Goal: Information Seeking & Learning: Check status

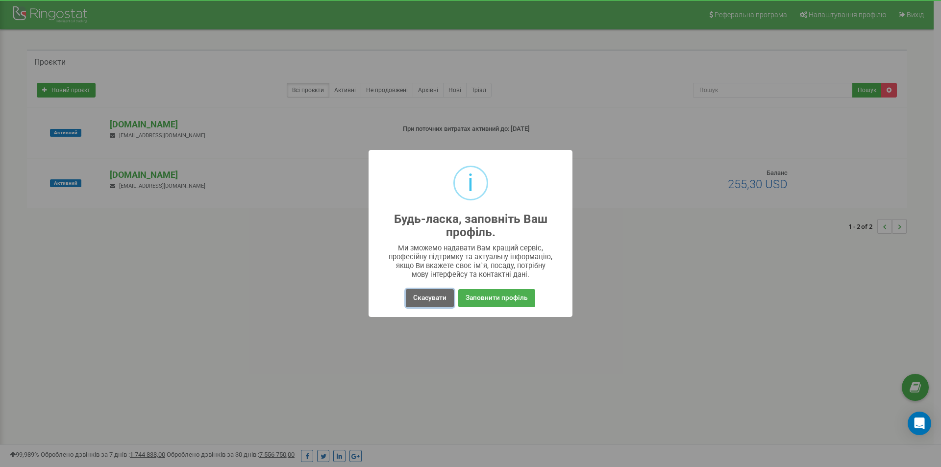
click at [430, 297] on button "Скасувати" at bounding box center [430, 298] width 48 height 18
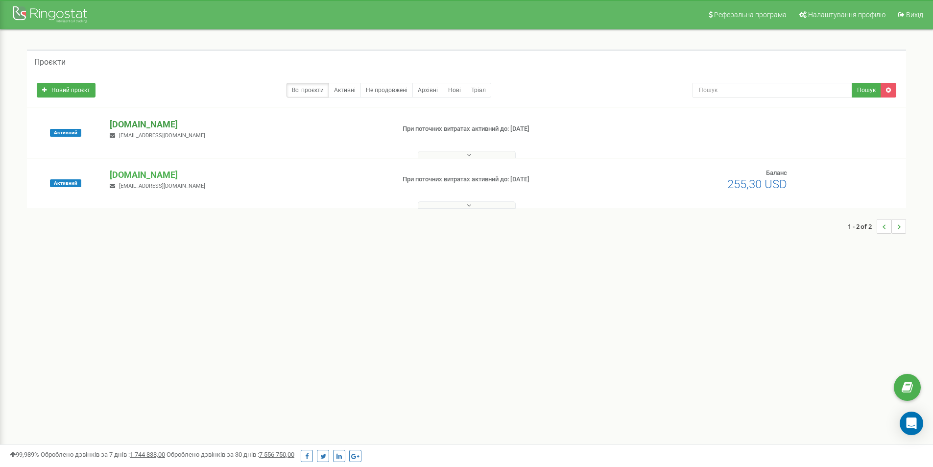
click at [144, 122] on p "[DOMAIN_NAME]" at bounding box center [248, 124] width 277 height 13
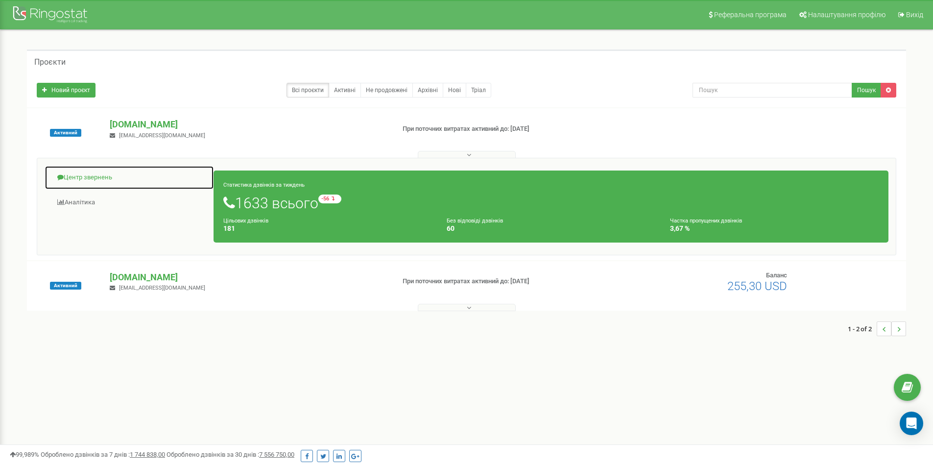
click at [106, 177] on link "Центр звернень" at bounding box center [130, 178] width 170 height 24
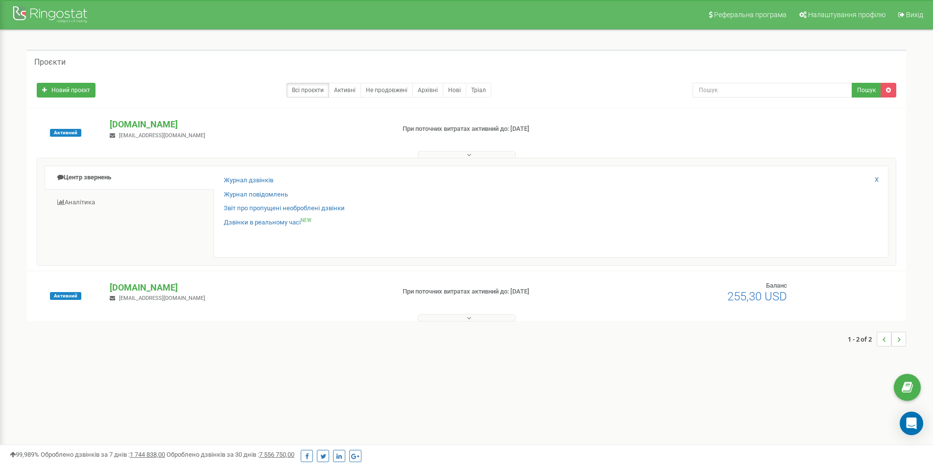
click at [379, 303] on div "mebelvdom.ua mcc.motoblok@gmail.com" at bounding box center [248, 292] width 292 height 22
click at [474, 292] on p "При поточних витратах активний до: 10.09.2025" at bounding box center [505, 291] width 204 height 9
click at [127, 283] on p "[DOMAIN_NAME]" at bounding box center [248, 287] width 277 height 13
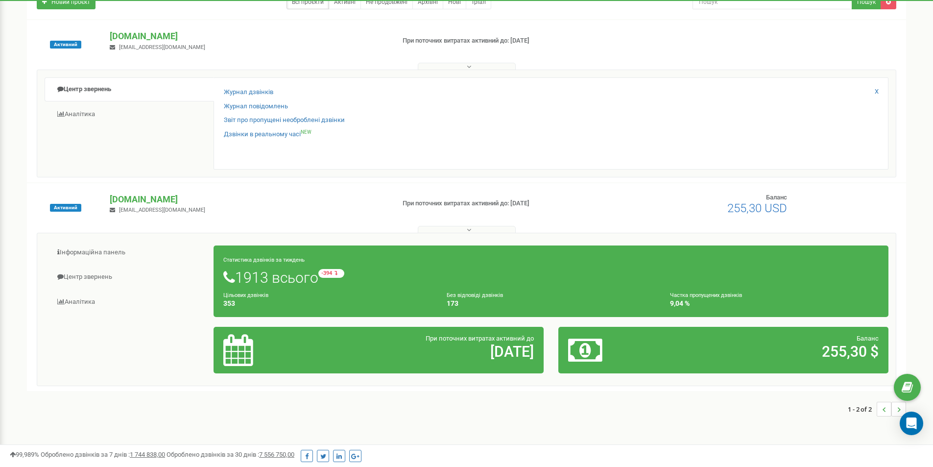
scroll to position [72, 0]
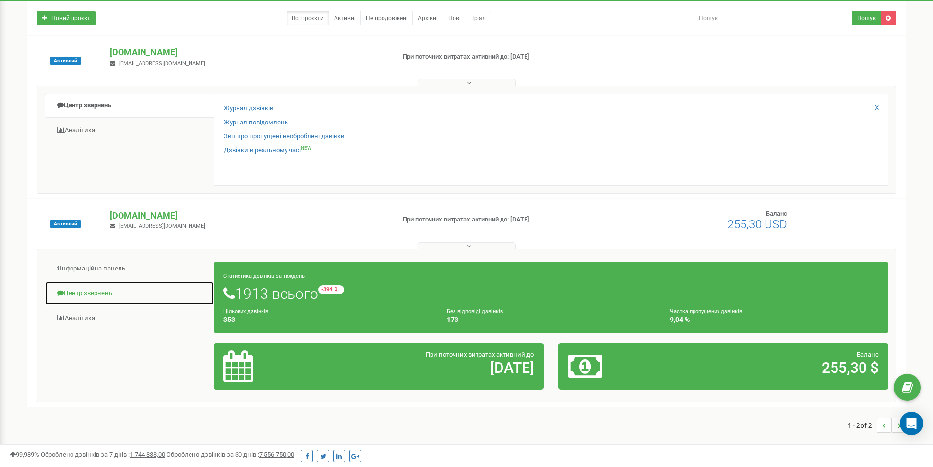
click at [103, 289] on link "Центр звернень" at bounding box center [130, 293] width 170 height 24
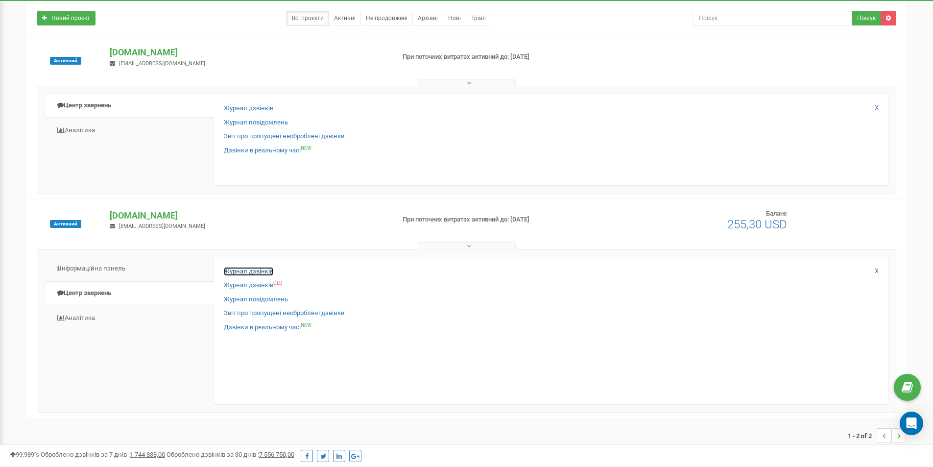
click at [268, 271] on link "Журнал дзвінків" at bounding box center [248, 271] width 49 height 9
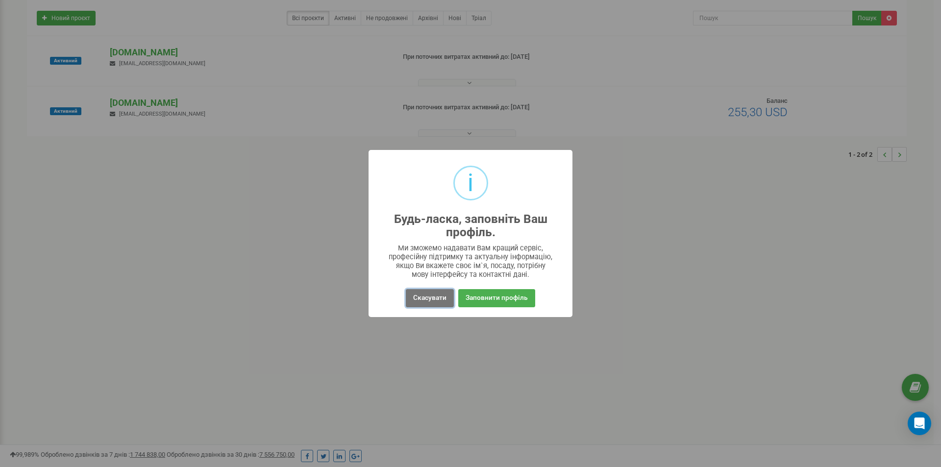
click at [426, 297] on button "Скасувати" at bounding box center [430, 298] width 48 height 18
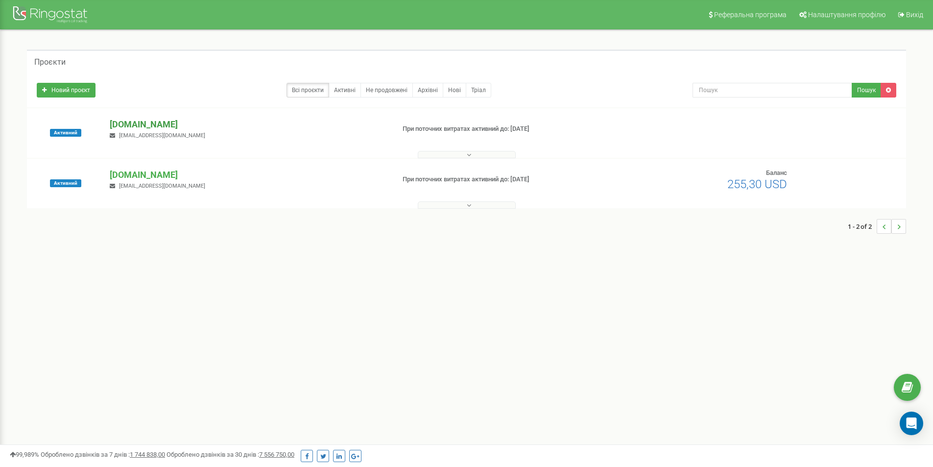
click at [144, 121] on p "[DOMAIN_NAME]" at bounding box center [248, 124] width 277 height 13
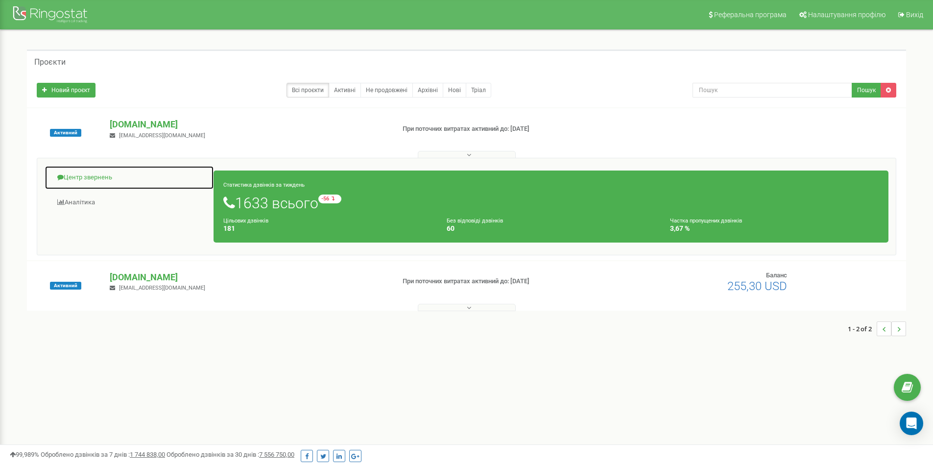
click at [97, 175] on link "Центр звернень" at bounding box center [130, 178] width 170 height 24
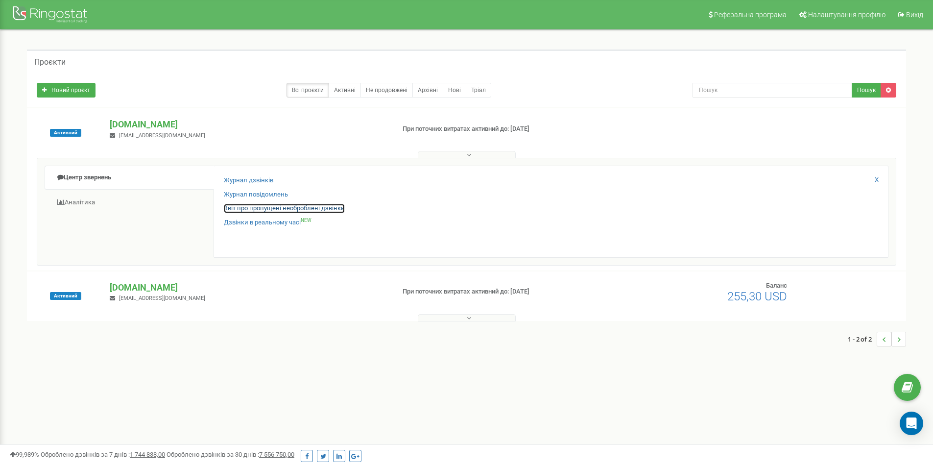
click at [274, 207] on link "Звіт про пропущені необроблені дзвінки" at bounding box center [284, 208] width 121 height 9
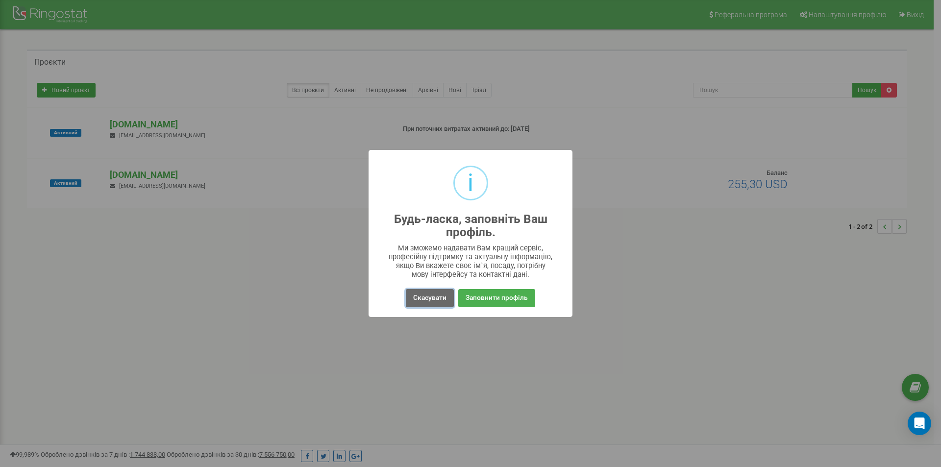
click at [432, 298] on button "Скасувати" at bounding box center [430, 298] width 48 height 18
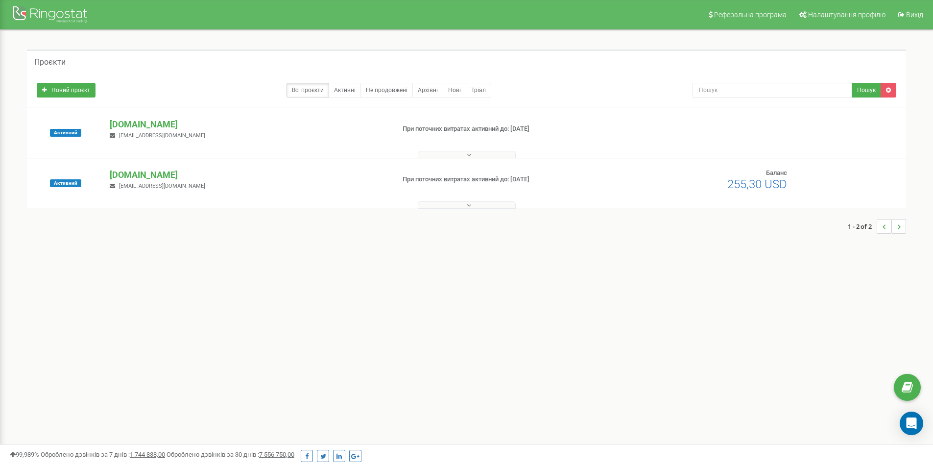
click at [369, 134] on div "[DOMAIN_NAME] [EMAIL_ADDRESS][DOMAIN_NAME]" at bounding box center [248, 129] width 292 height 22
click at [474, 153] on button at bounding box center [467, 154] width 98 height 7
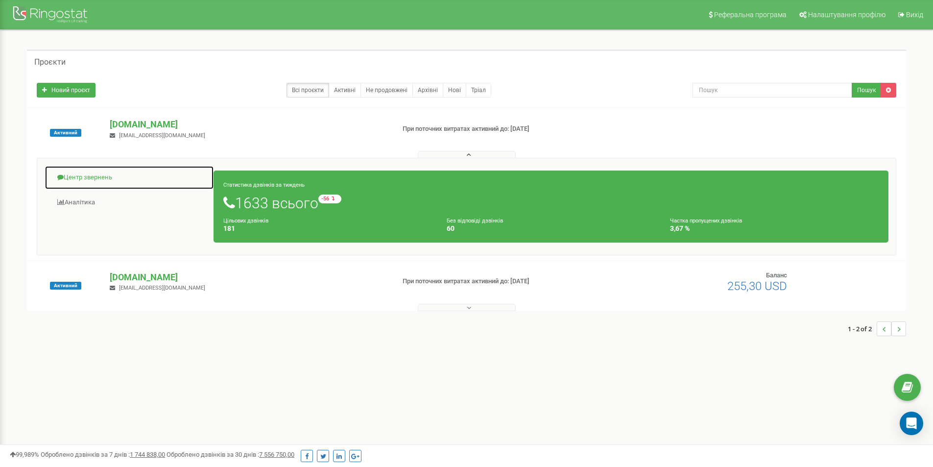
click at [89, 176] on link "Центр звернень" at bounding box center [130, 178] width 170 height 24
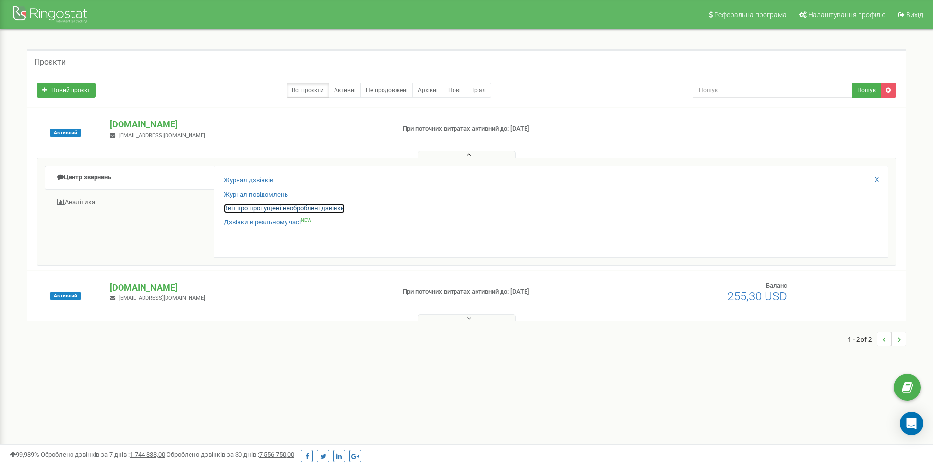
click at [238, 206] on link "Звіт про пропущені необроблені дзвінки" at bounding box center [284, 208] width 121 height 9
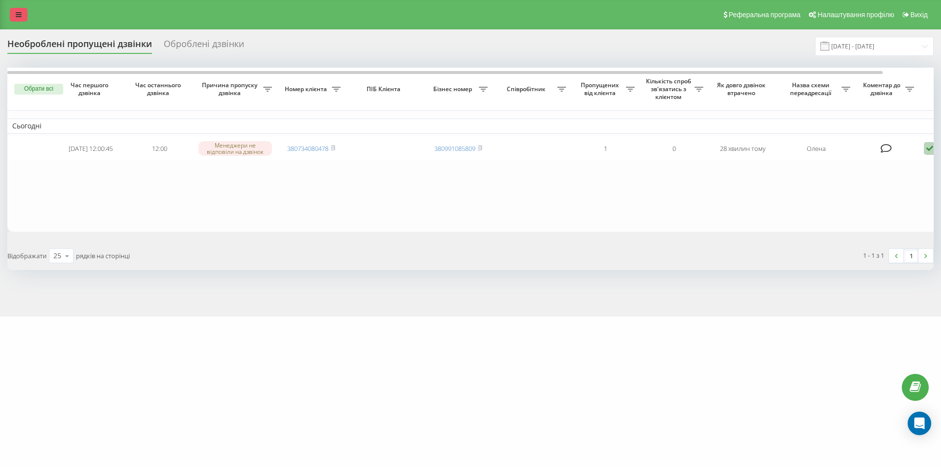
click at [20, 13] on icon at bounding box center [19, 14] width 6 height 7
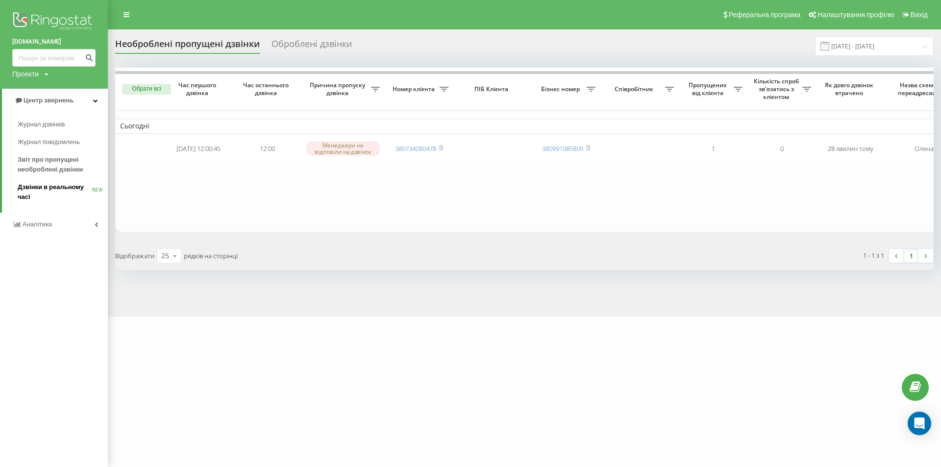
click at [59, 187] on span "Дзвінки в реальному часі" at bounding box center [55, 192] width 74 height 20
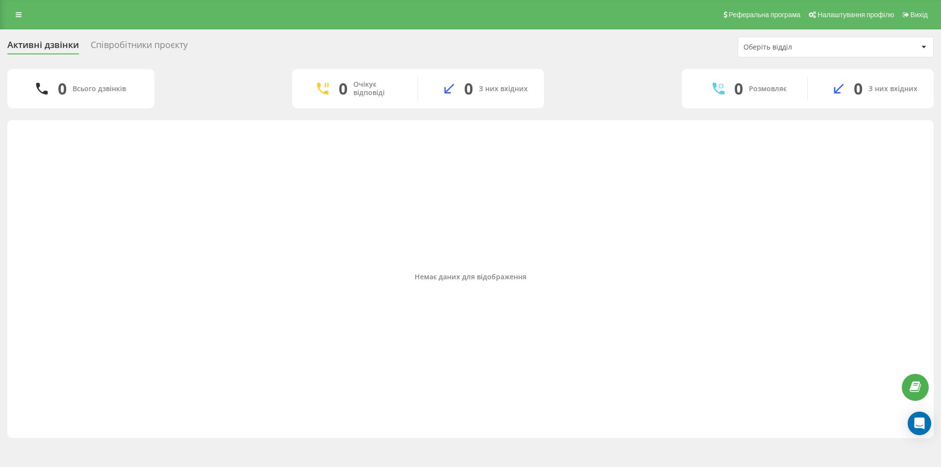
click at [140, 43] on div "Співробітники проєкту" at bounding box center [139, 47] width 97 height 15
